Goal: Task Accomplishment & Management: Manage account settings

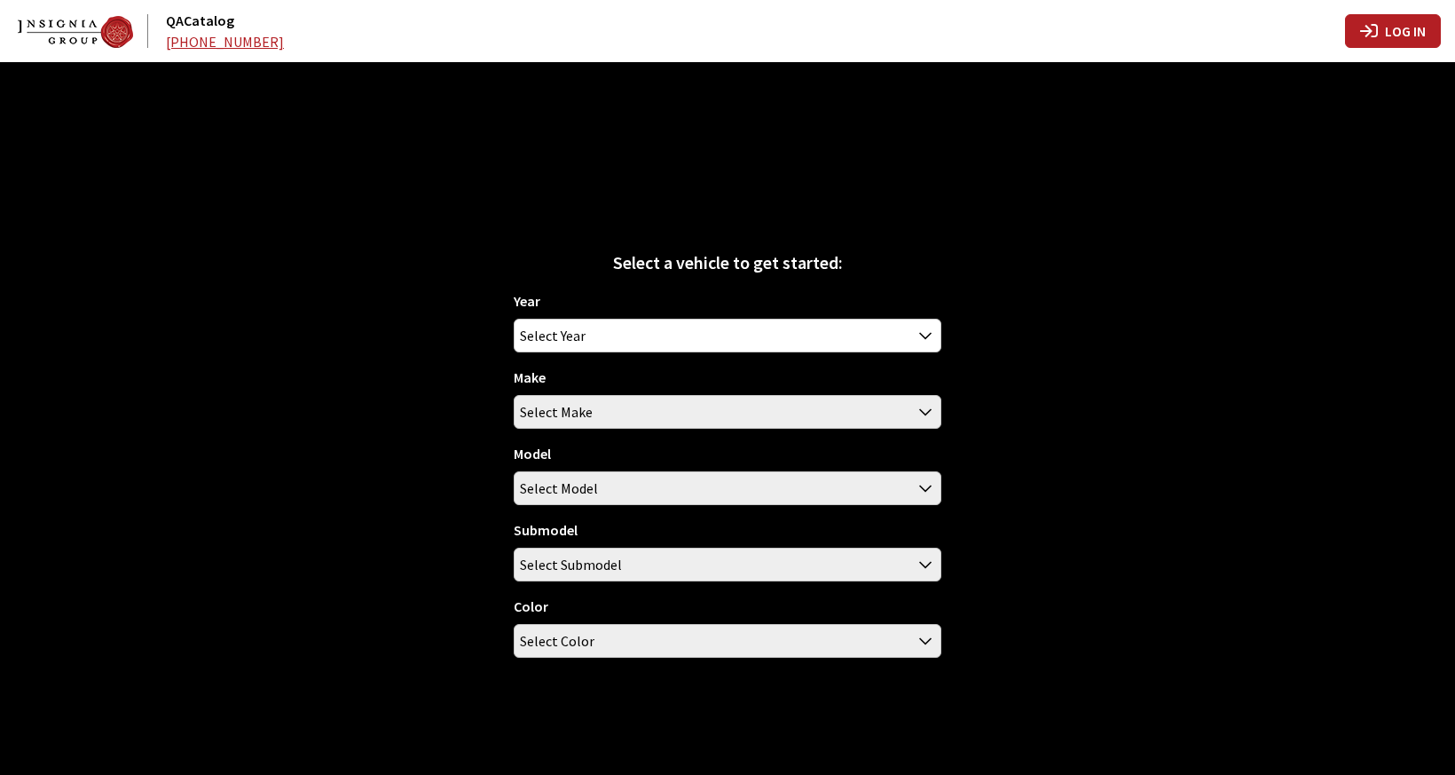
type input "rgoodwin"
click at [1376, 23] on icon "button" at bounding box center [1370, 31] width 18 height 18
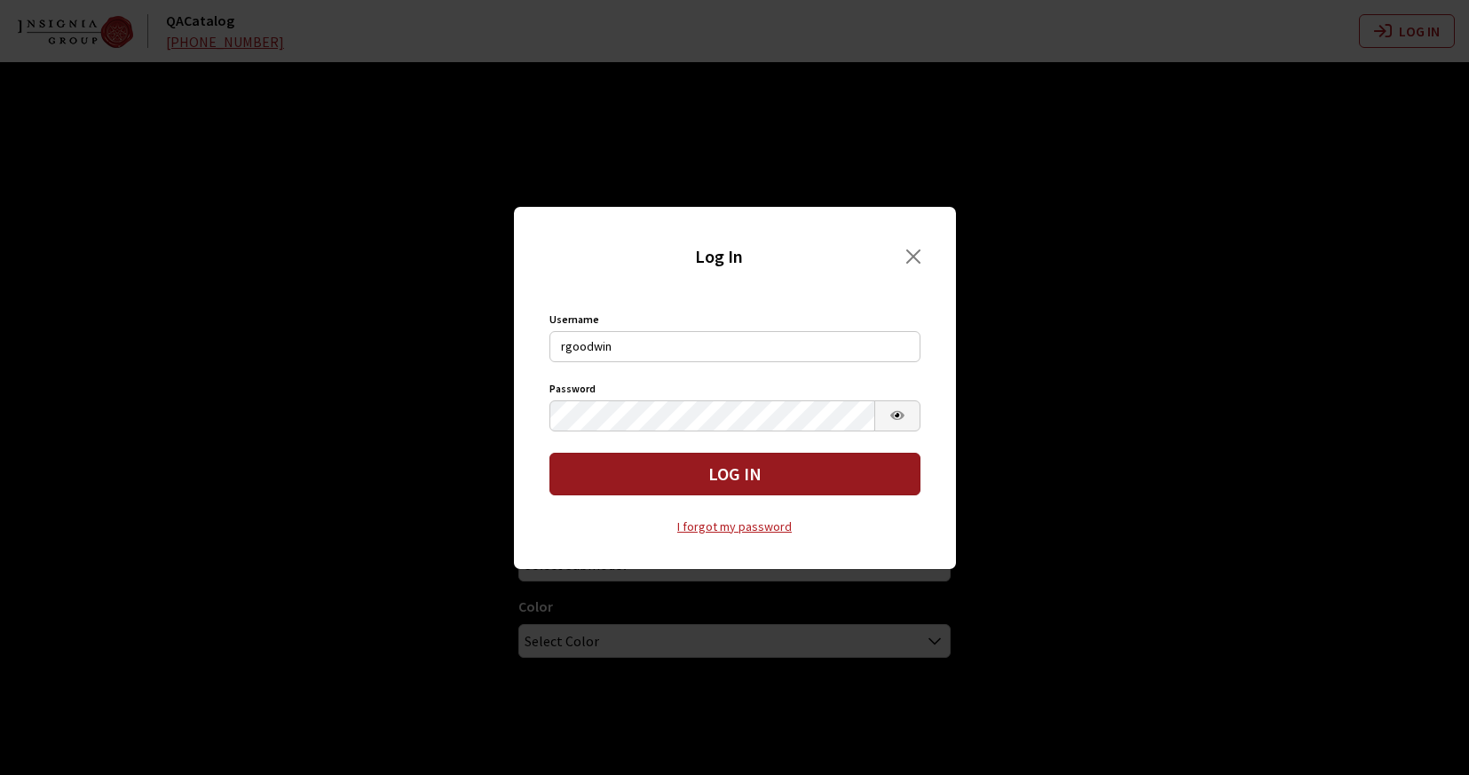
click at [666, 469] on button "Log In" at bounding box center [734, 474] width 371 height 43
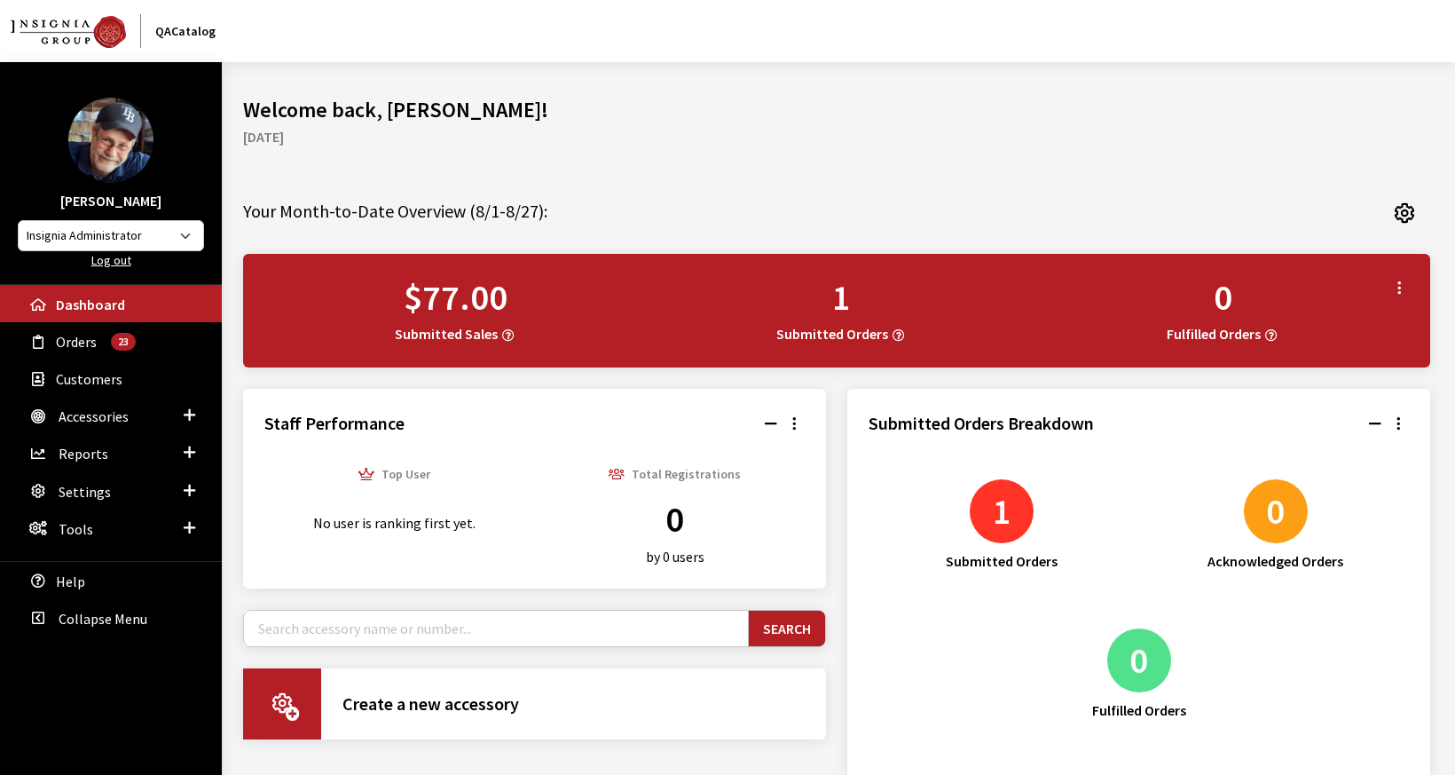
click at [109, 261] on link "Log out" at bounding box center [111, 260] width 40 height 16
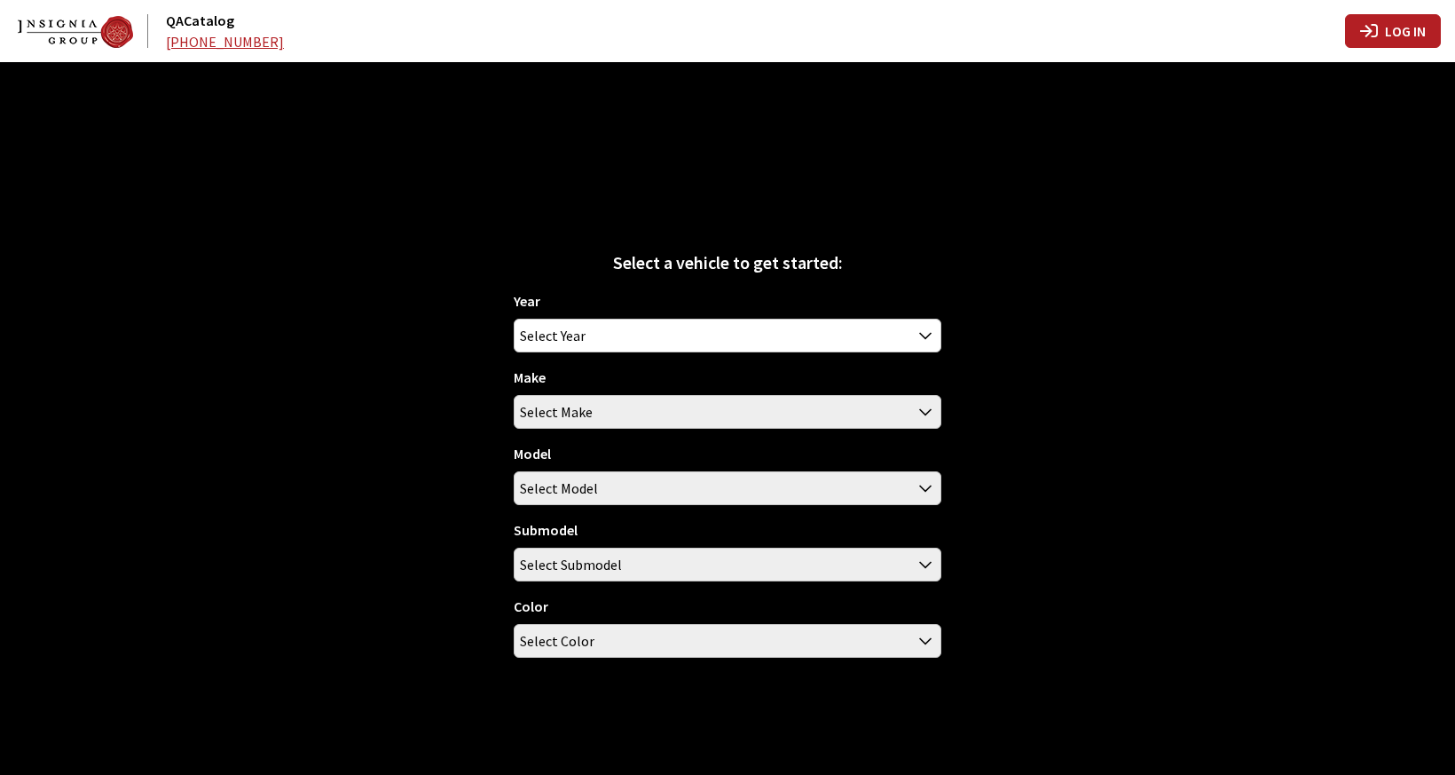
click at [1377, 32] on icon "button" at bounding box center [1370, 31] width 18 height 18
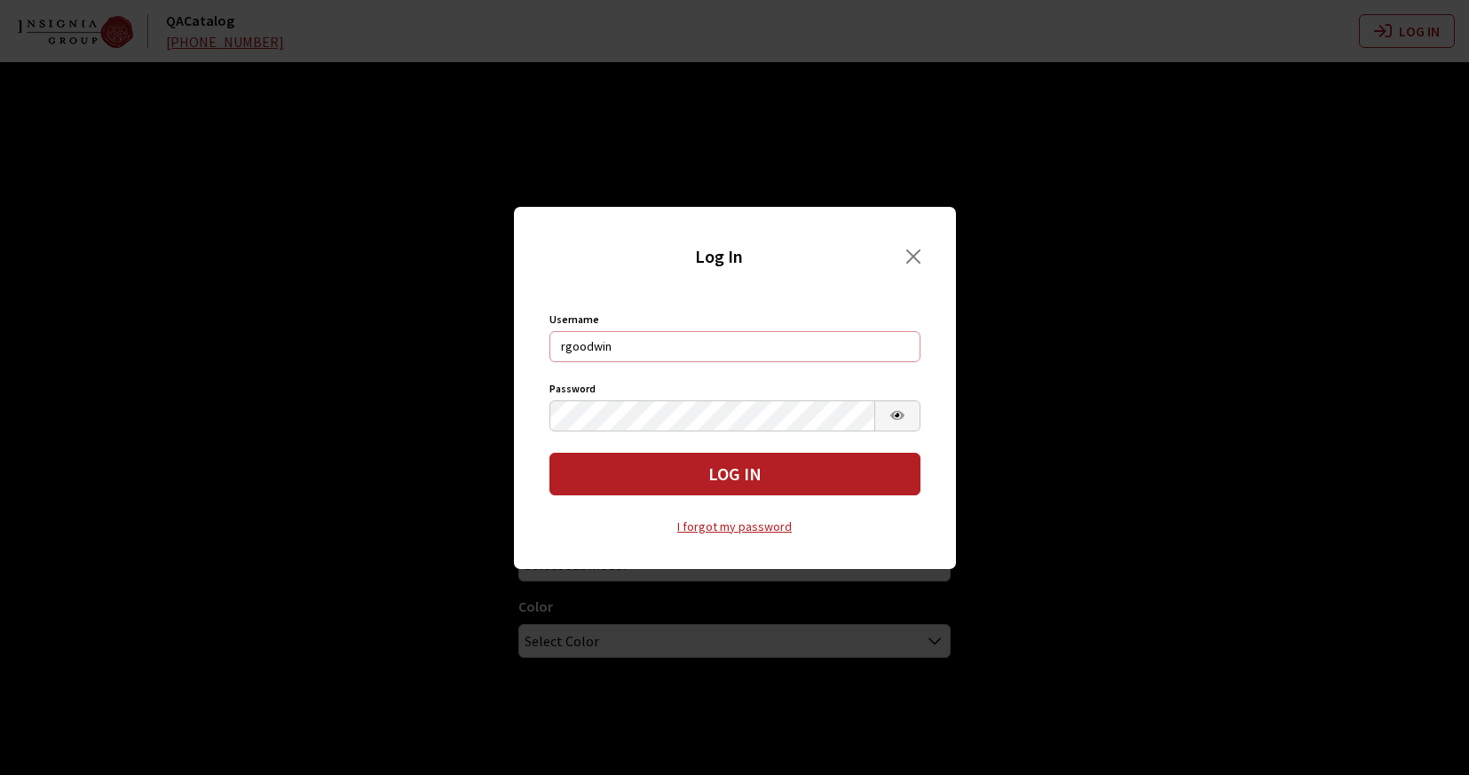
type input "goodwir"
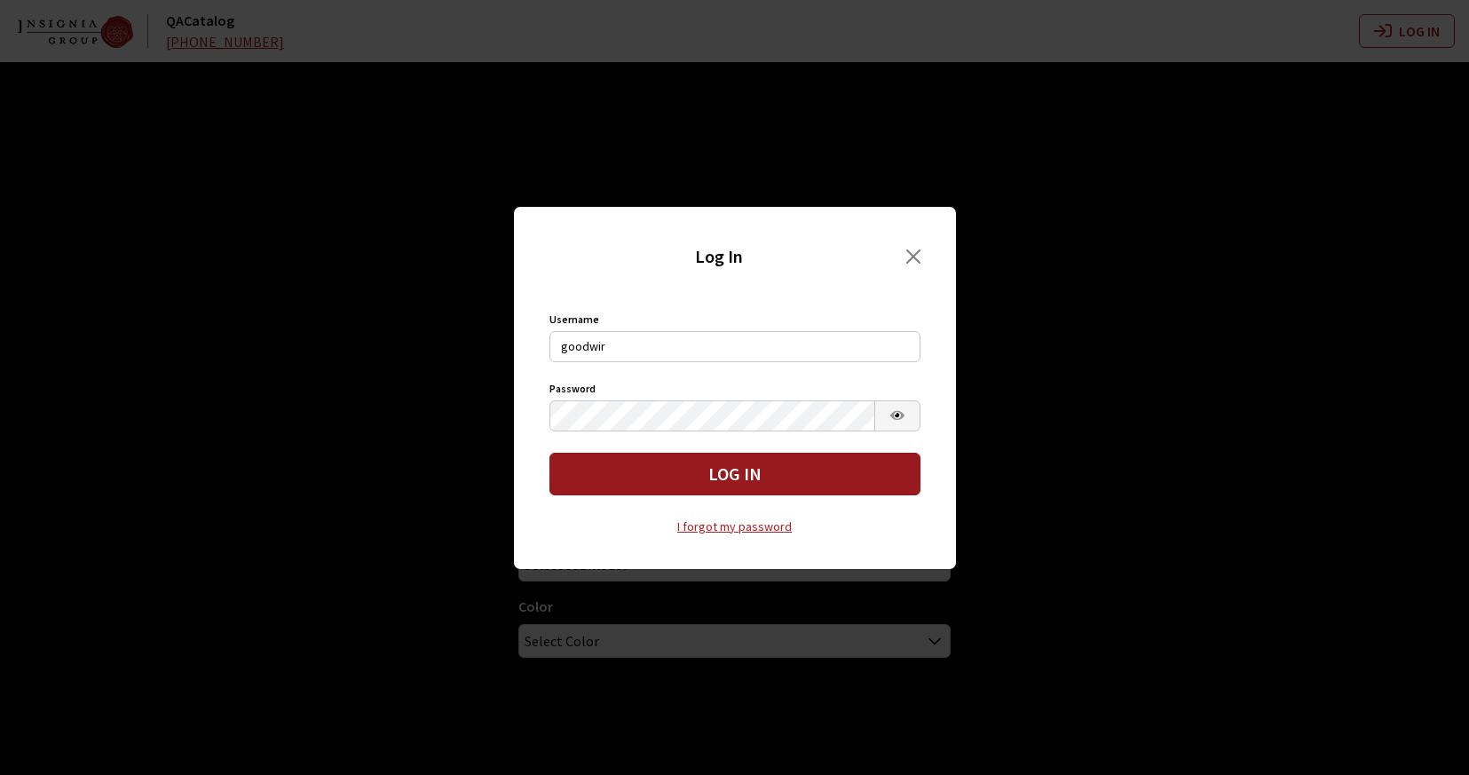
click at [617, 477] on button "Log In" at bounding box center [734, 474] width 371 height 43
